Goal: Check status

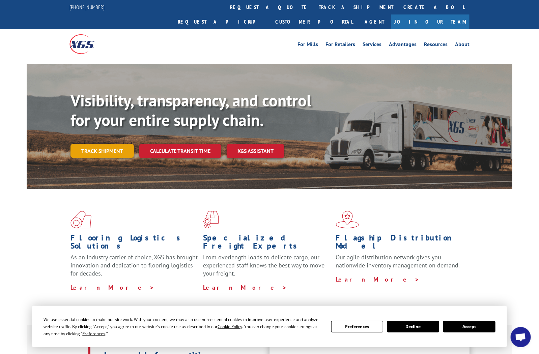
click at [103, 144] on link "Track shipment" at bounding box center [101, 151] width 63 height 14
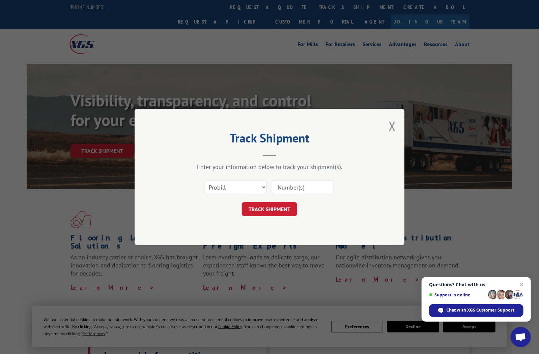
click at [302, 188] on input at bounding box center [303, 187] width 62 height 14
type input "4019584"
click at [274, 209] on button "TRACK SHIPMENT" at bounding box center [269, 209] width 55 height 14
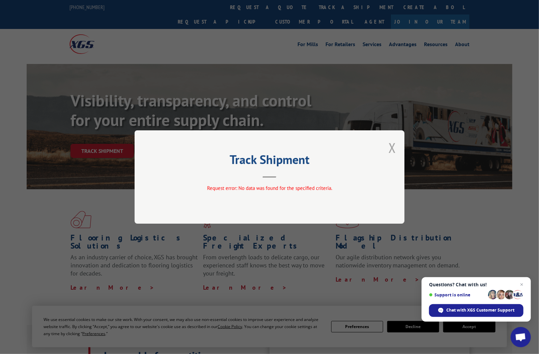
click at [393, 148] on button "Close modal" at bounding box center [391, 148] width 7 height 18
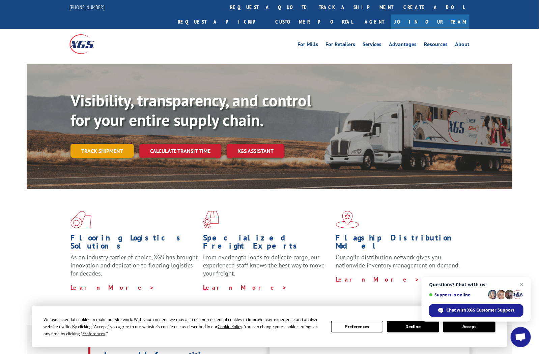
click at [92, 144] on link "Track shipment" at bounding box center [101, 151] width 63 height 14
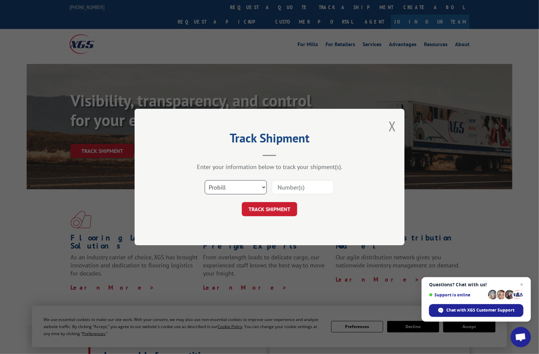
click at [263, 187] on select "Select category... Probill BOL PO" at bounding box center [236, 187] width 62 height 14
select select "bol"
click at [205, 180] on select "Select category... Probill BOL PO" at bounding box center [236, 187] width 62 height 14
click at [296, 186] on input at bounding box center [303, 187] width 62 height 14
type input "4019584"
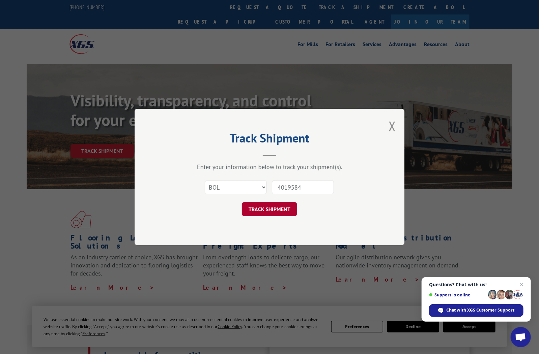
click at [266, 207] on button "TRACK SHIPMENT" at bounding box center [269, 209] width 55 height 14
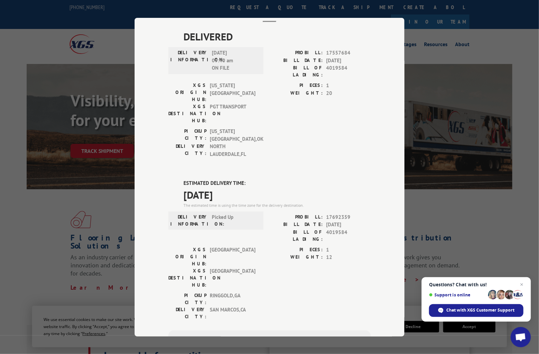
scroll to position [68, 0]
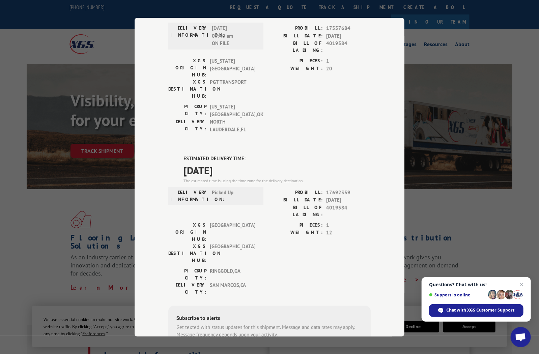
click at [307, 267] on div "PICKUP CITY: RINGGOLD , [GEOGRAPHIC_DATA]: [GEOGRAPHIC_DATA] , [GEOGRAPHIC_DATA]" at bounding box center [269, 283] width 202 height 32
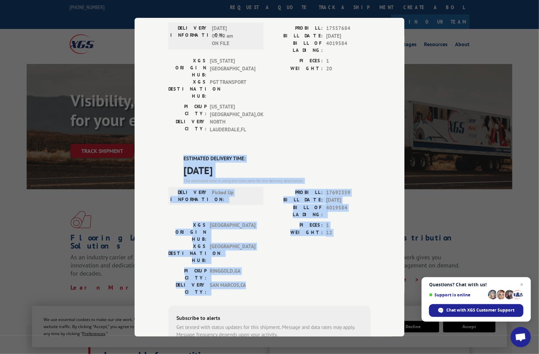
drag, startPoint x: 171, startPoint y: 123, endPoint x: 334, endPoint y: 223, distance: 190.8
click at [334, 223] on div "ESTIMATED DELIVERY TIME: [DATE] The estimated time is using the time zone for t…" at bounding box center [269, 276] width 202 height 242
copy div "ESTIMATED DELIVERY TIME: [DATE] The estimated time is using the time zone for t…"
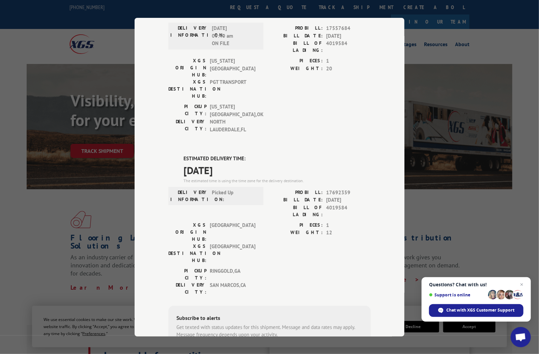
click at [439, 43] on div "Track Shipment DELIVERED DELIVERY INFORMATION: [DATE] 09:40 am ON FILE PROBILL:…" at bounding box center [269, 177] width 539 height 354
